Goal: Find specific page/section: Find specific page/section

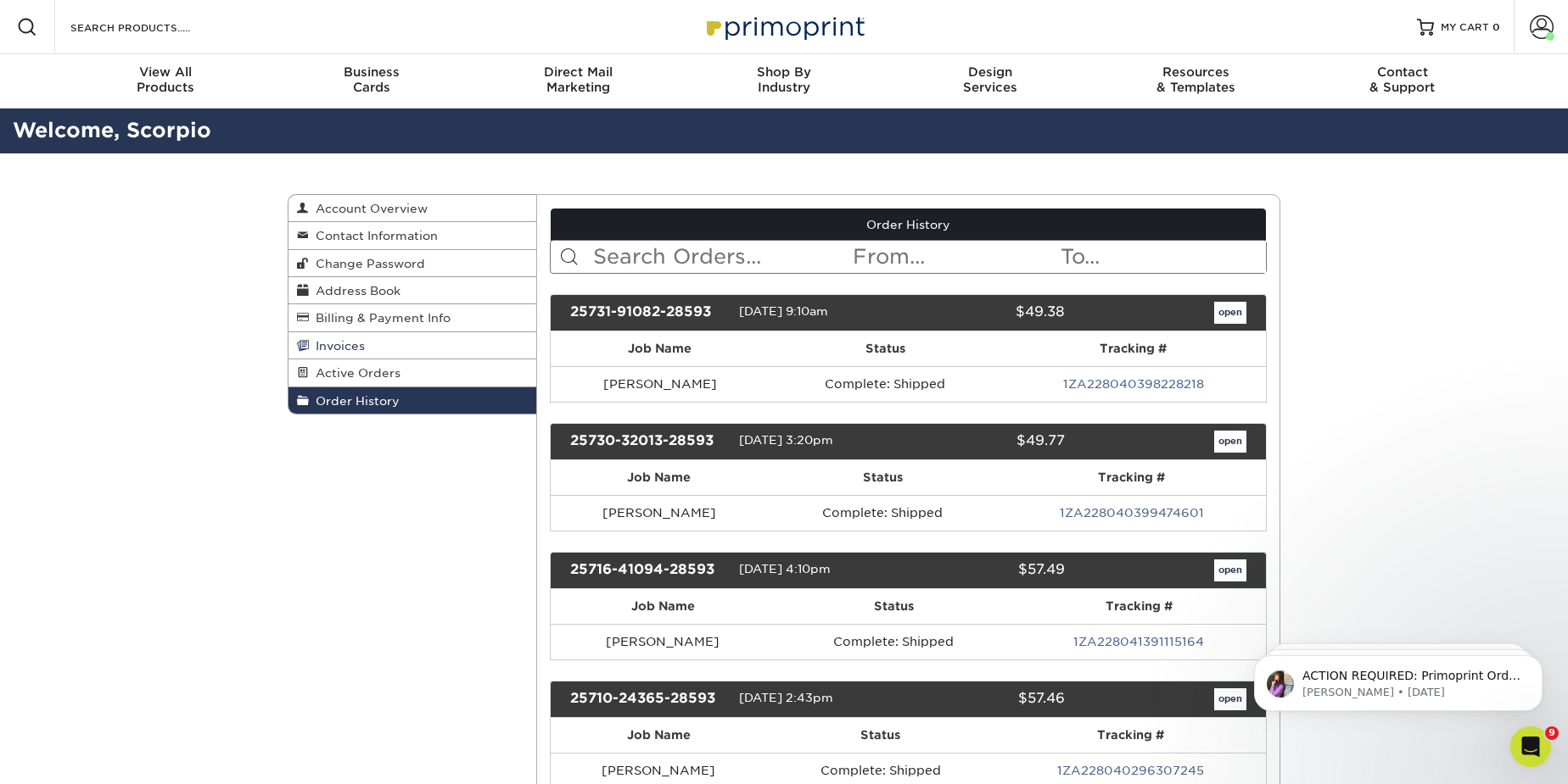
click at [366, 351] on link "Invoices" at bounding box center [412, 345] width 247 height 27
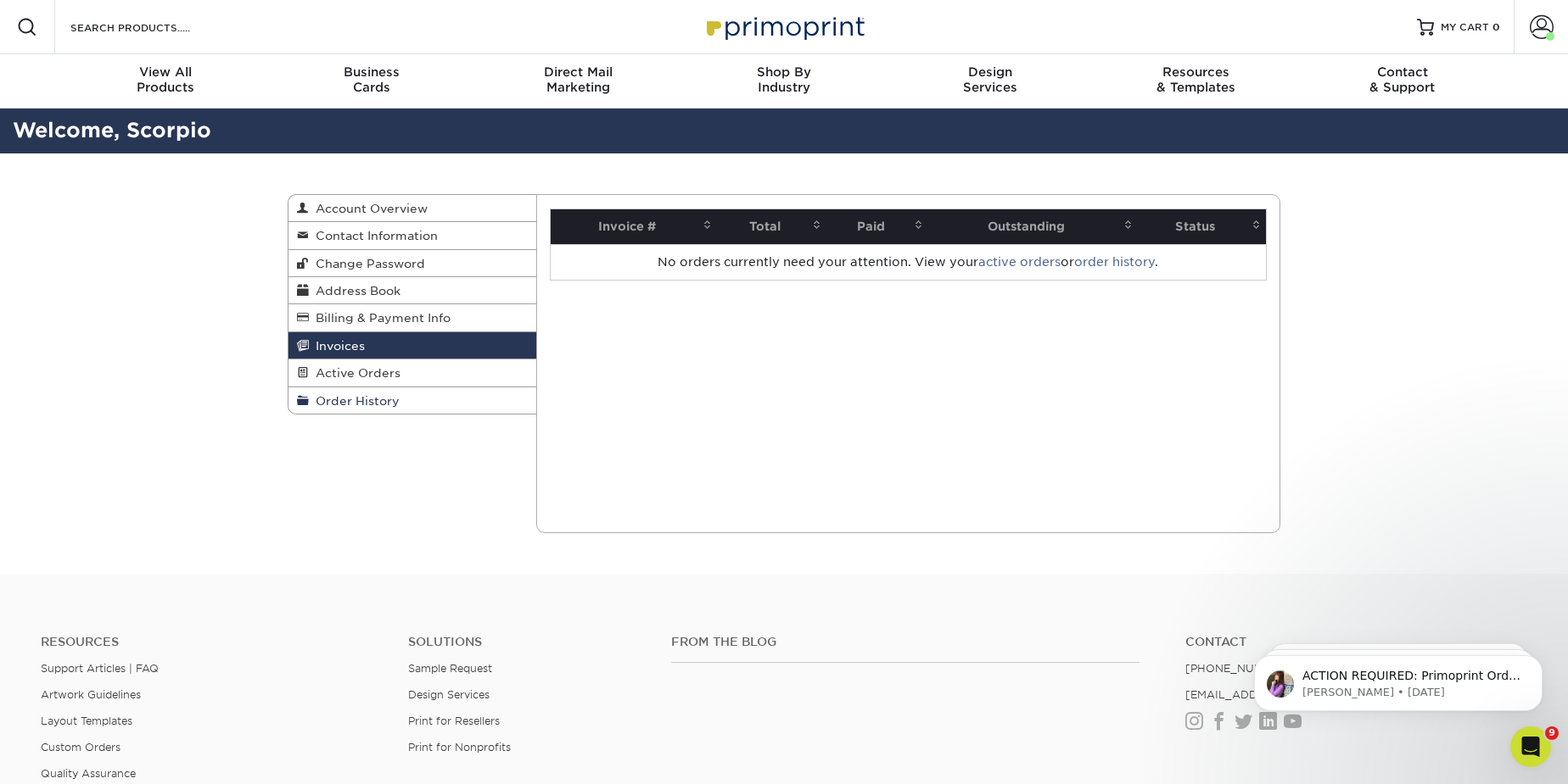
click at [380, 394] on span "Order History" at bounding box center [354, 400] width 91 height 14
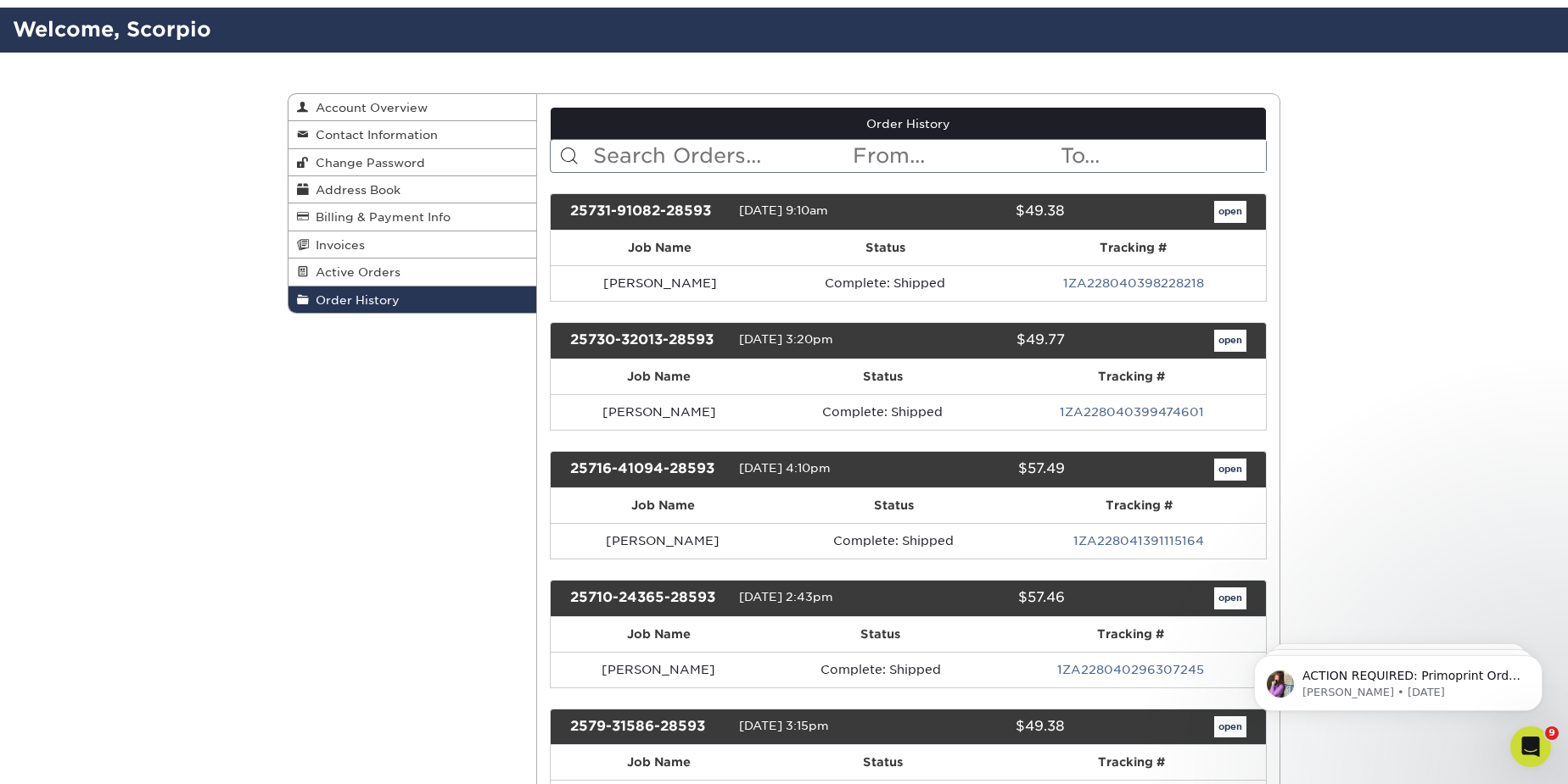
scroll to position [77, 0]
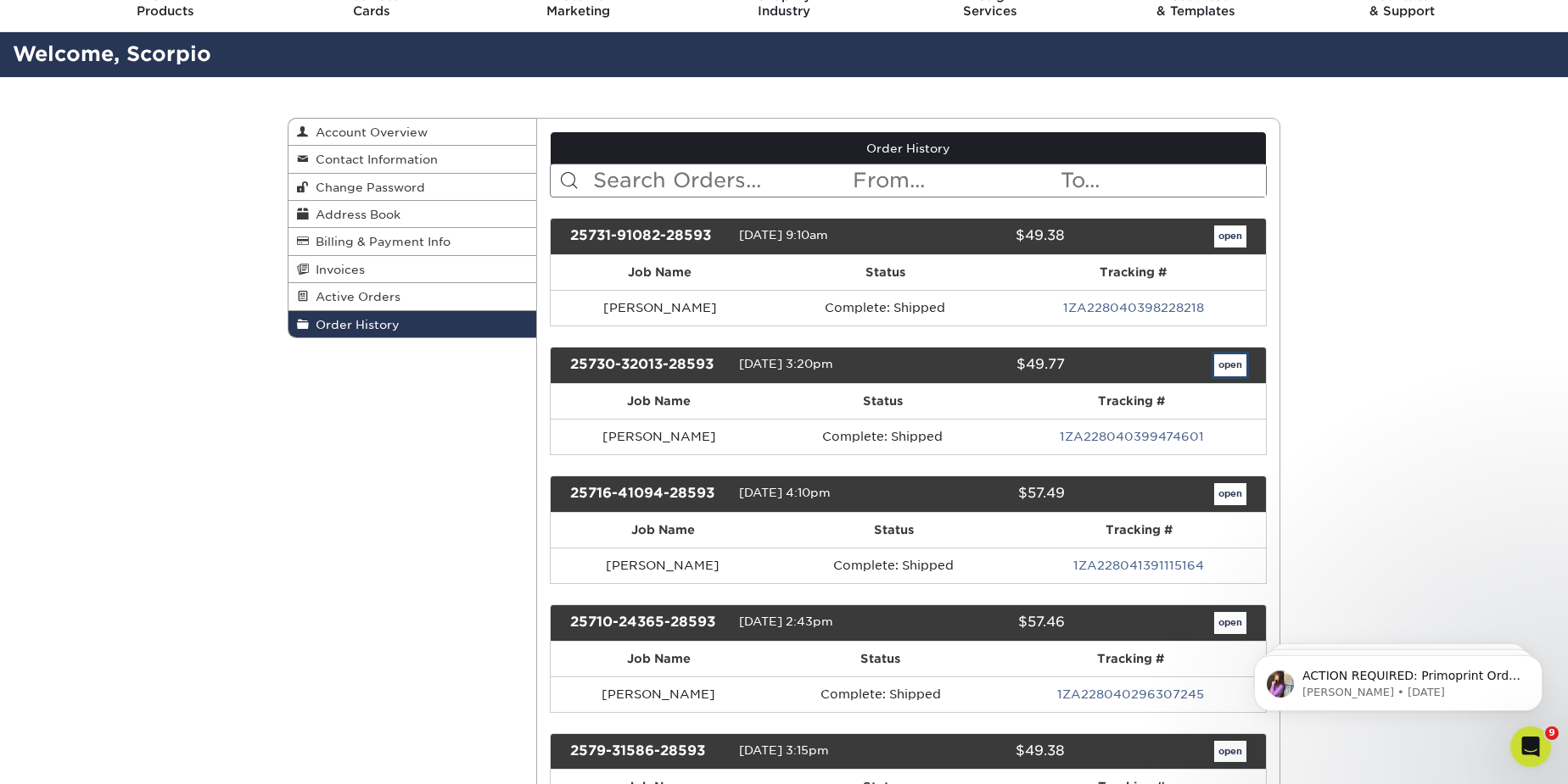
click at [1222, 358] on link "open" at bounding box center [1230, 366] width 33 height 22
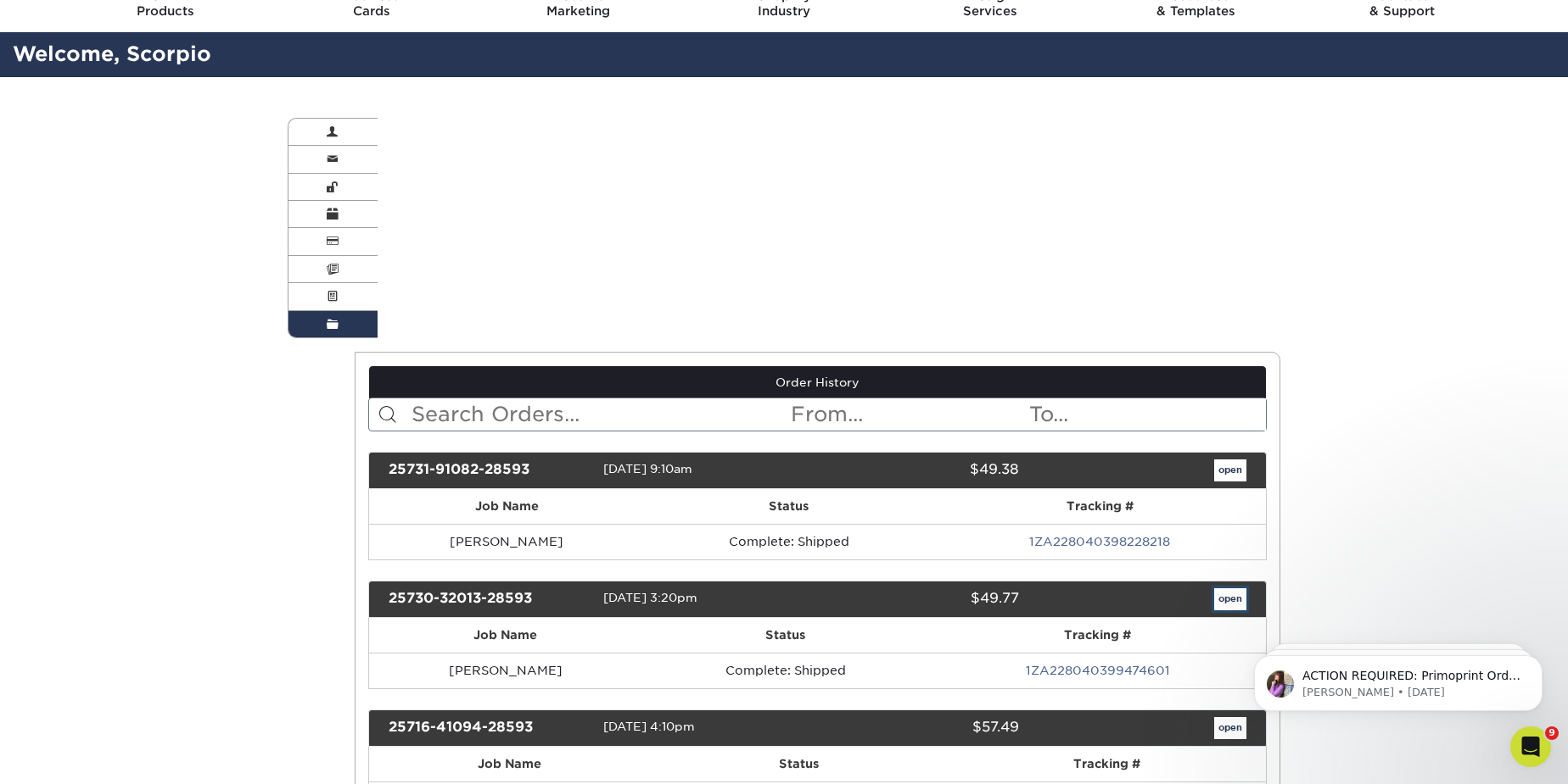
scroll to position [0, 0]
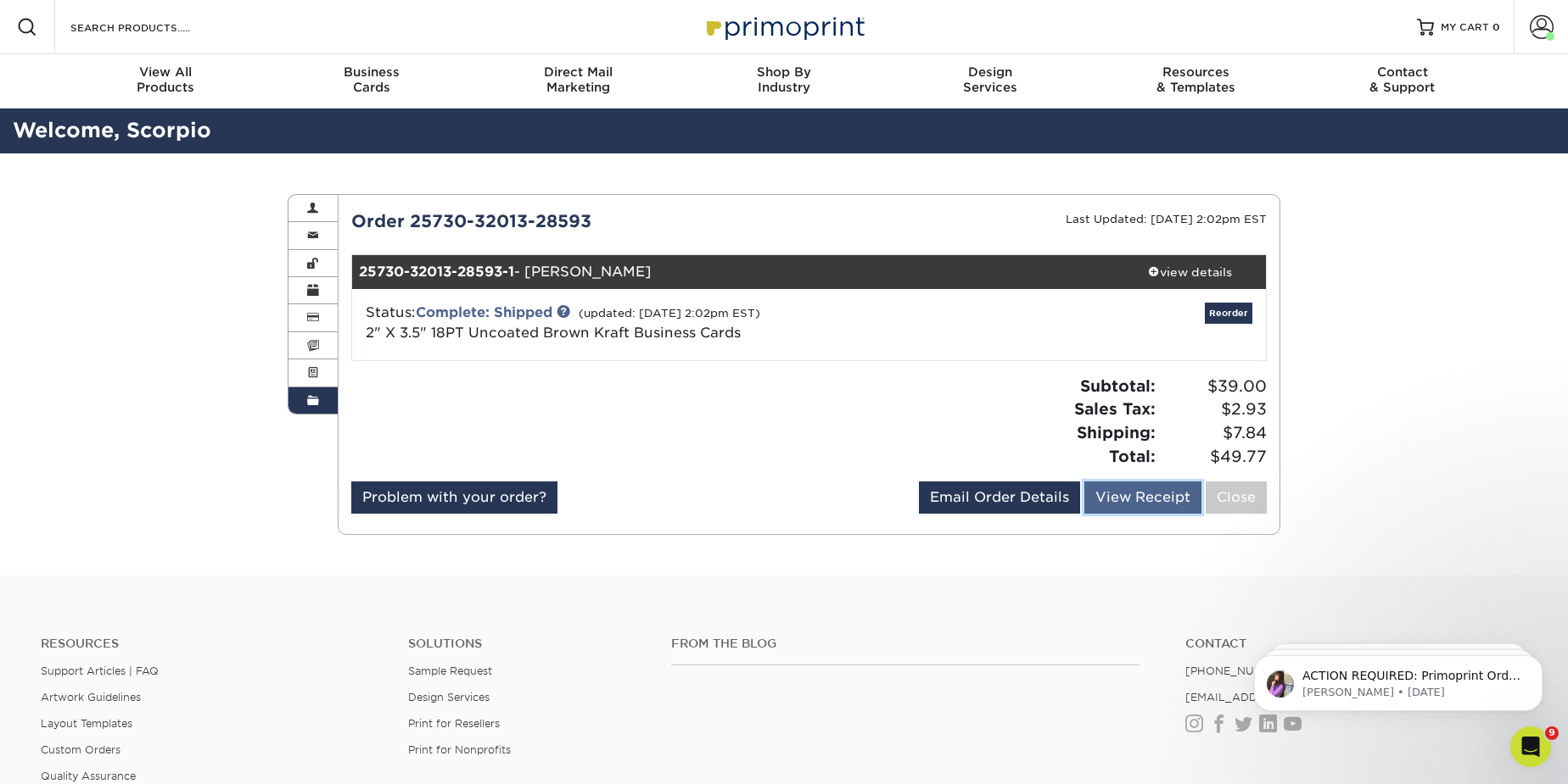
click at [1151, 491] on link "View Receipt" at bounding box center [1142, 497] width 117 height 33
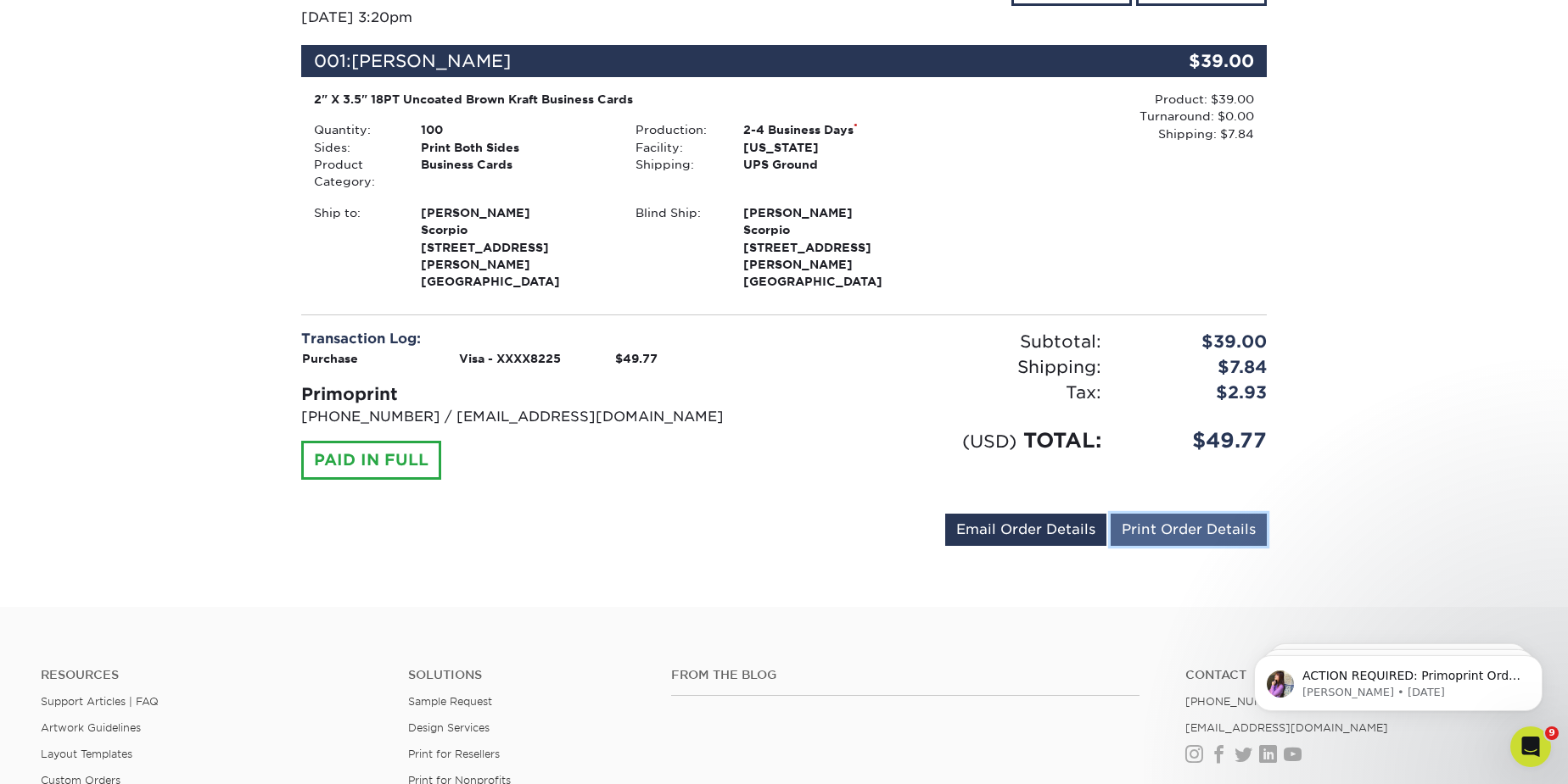
click at [1161, 514] on link "Print Order Details" at bounding box center [1188, 530] width 156 height 33
